Goal: Navigation & Orientation: Understand site structure

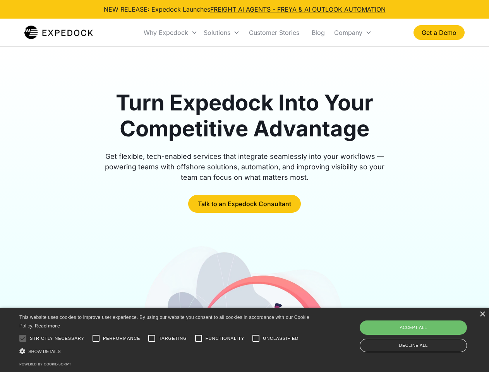
click at [171, 33] on div "Why Expedock" at bounding box center [166, 33] width 45 height 8
click at [221, 33] on div "Solutions" at bounding box center [217, 33] width 27 height 8
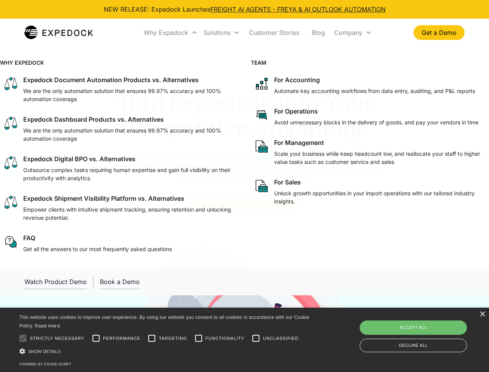
click at [353, 33] on div "Company" at bounding box center [348, 33] width 28 height 8
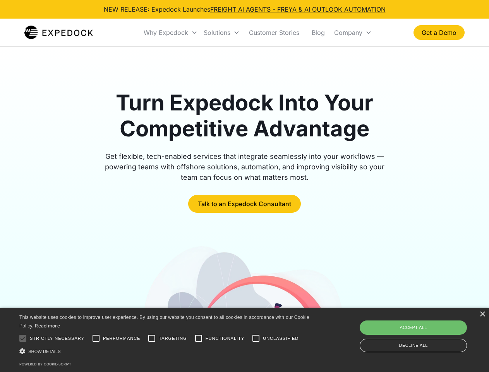
click at [23, 338] on div at bounding box center [22, 337] width 15 height 15
click at [96, 338] on input "Performance" at bounding box center [95, 337] width 15 height 15
checkbox input "true"
click at [152, 338] on input "Targeting" at bounding box center [151, 337] width 15 height 15
checkbox input "true"
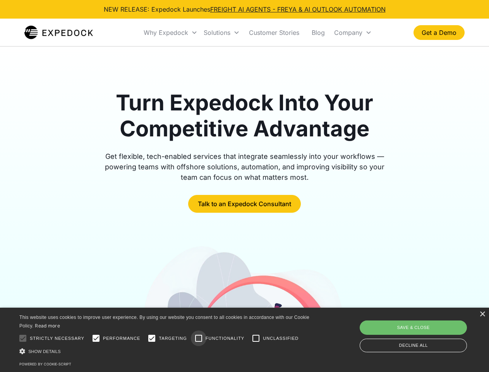
click at [199, 338] on input "Functionality" at bounding box center [198, 337] width 15 height 15
checkbox input "true"
click at [256, 338] on input "Unclassified" at bounding box center [255, 337] width 15 height 15
checkbox input "true"
click at [166, 351] on div "Show details Hide details" at bounding box center [165, 351] width 293 height 8
